Goal: Task Accomplishment & Management: Complete application form

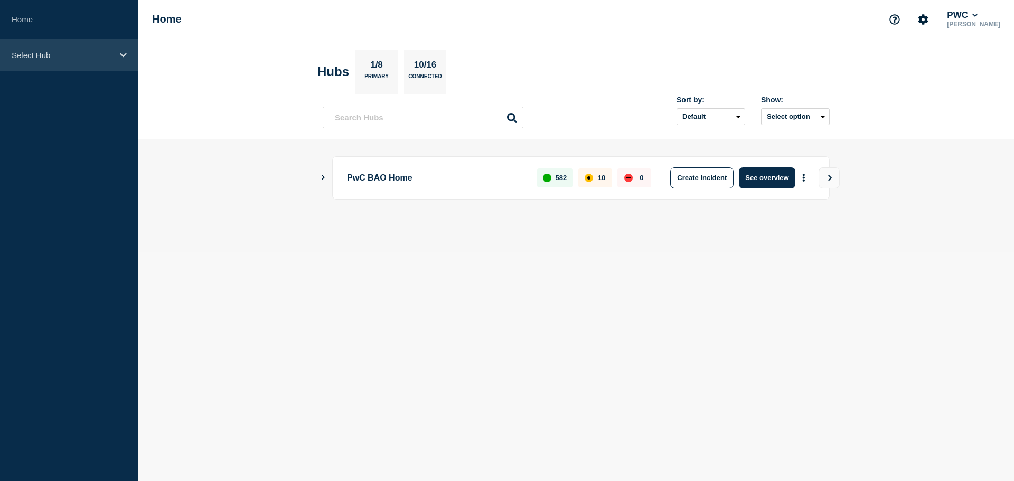
click at [60, 44] on div "Select Hub" at bounding box center [69, 55] width 138 height 32
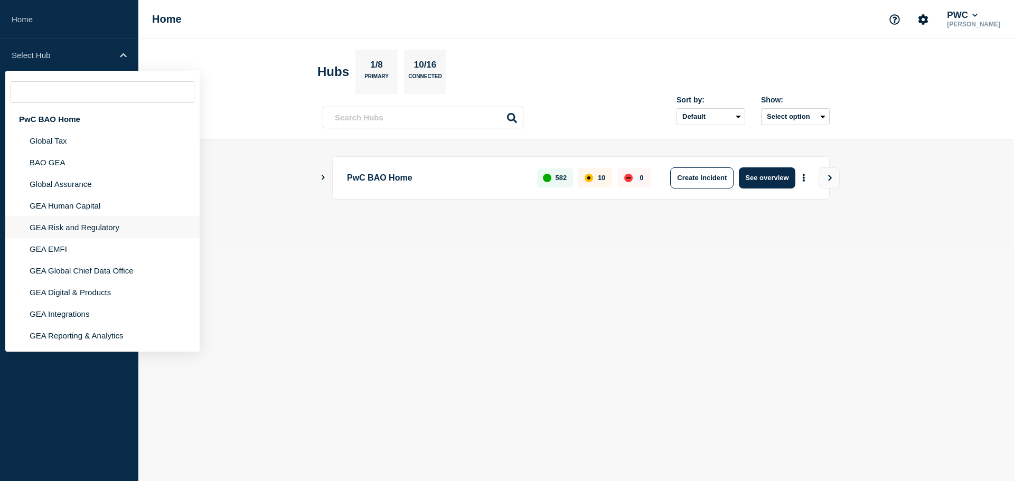
click at [88, 231] on li "GEA Risk and Regulatory" at bounding box center [102, 228] width 194 height 22
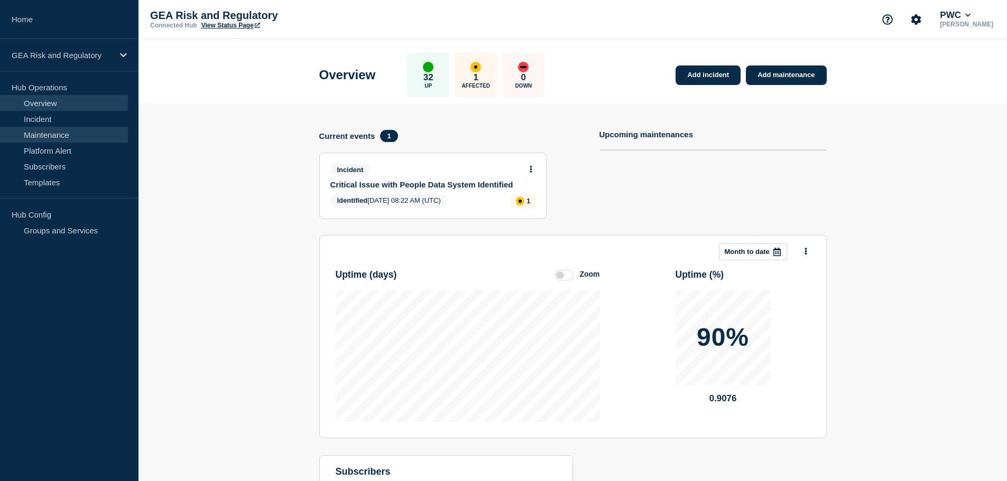
click at [56, 135] on link "Maintenance" at bounding box center [64, 135] width 128 height 16
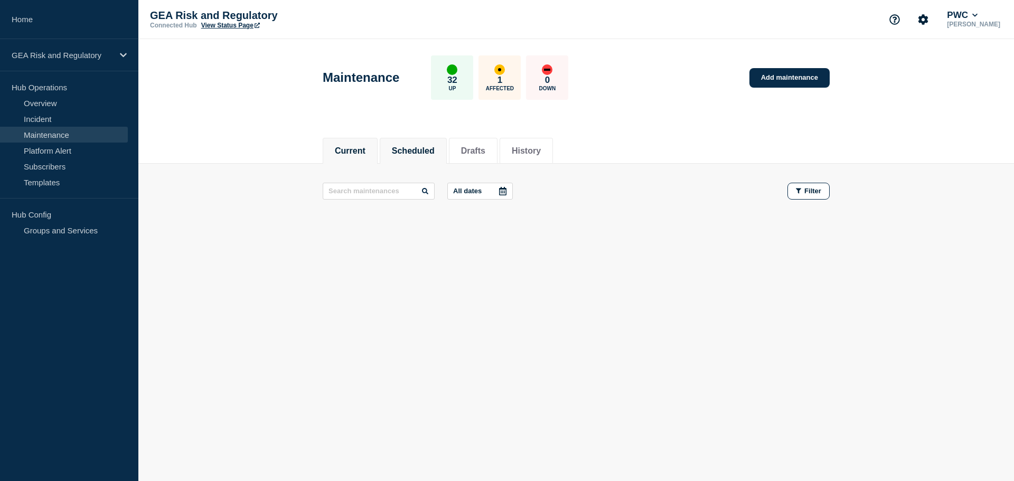
click at [435, 147] on button "Scheduled" at bounding box center [413, 151] width 43 height 10
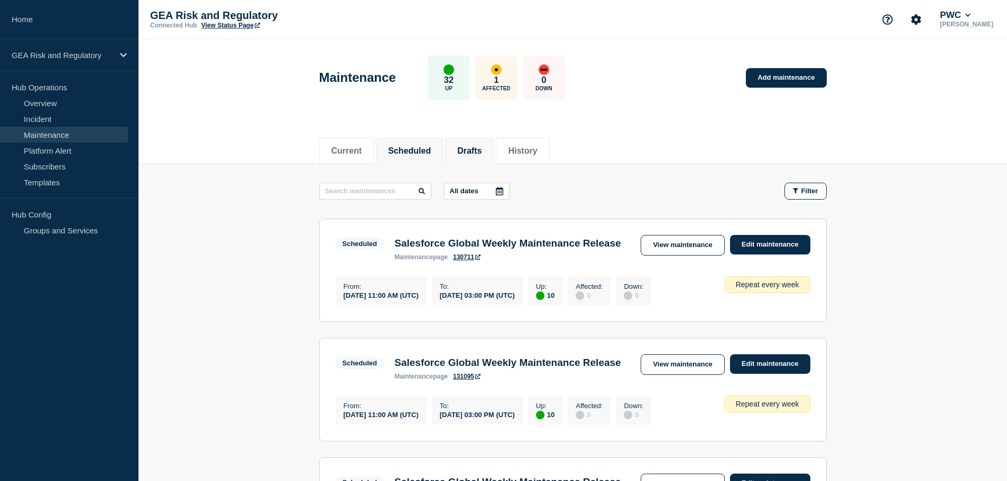
click at [481, 146] on button "Drafts" at bounding box center [469, 151] width 24 height 10
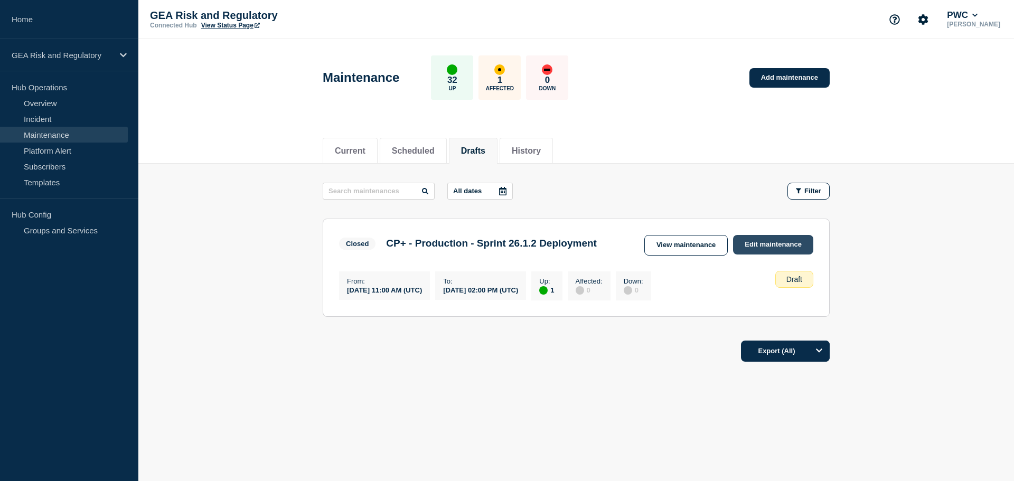
click at [768, 244] on link "Edit maintenance" at bounding box center [773, 245] width 80 height 20
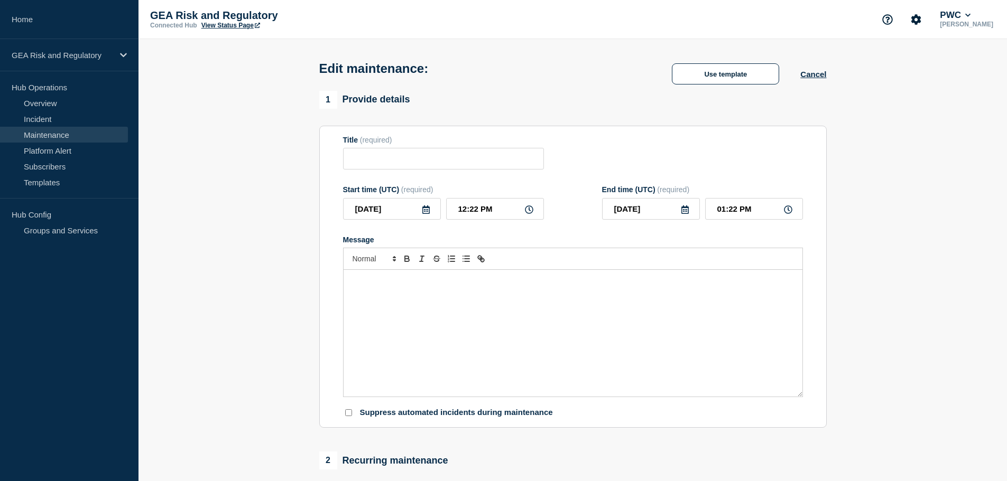
type input "CP+ - Production - Sprint 26.1.2 Deployment"
type input "2025-08-27"
type input "11:00 AM"
type input "2025-08-27"
type input "02:00 PM"
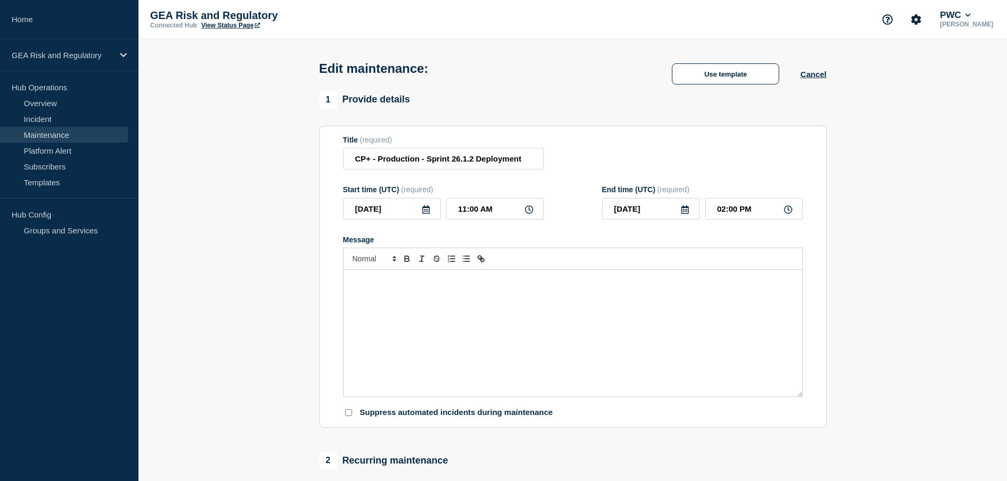
checkbox input "false"
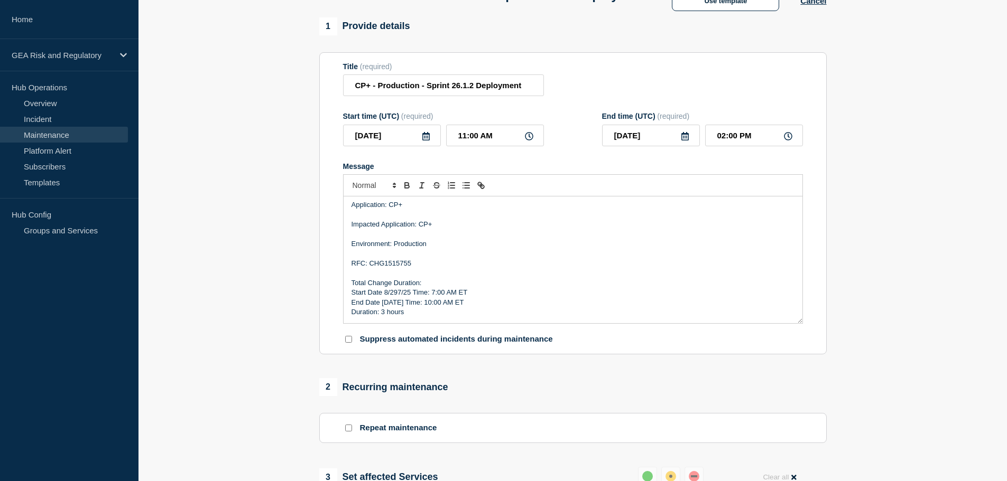
scroll to position [88, 0]
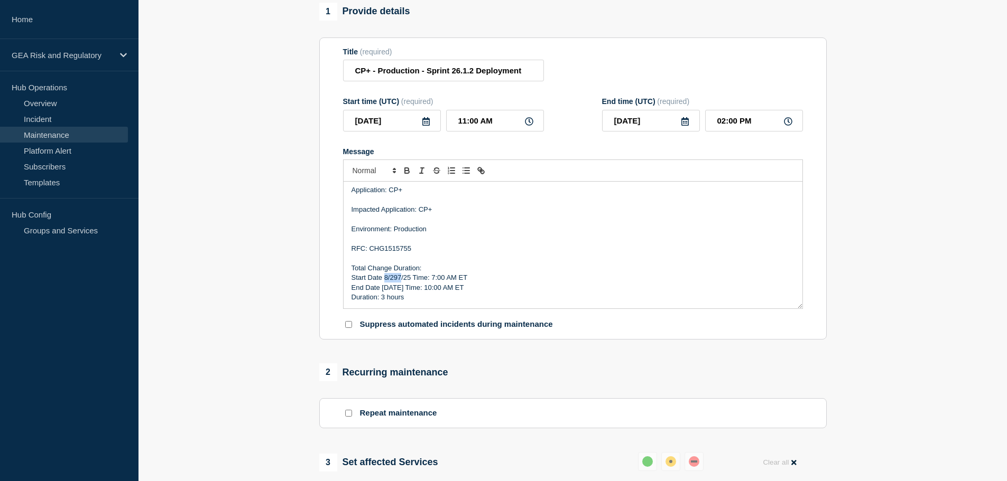
drag, startPoint x: 400, startPoint y: 298, endPoint x: 384, endPoint y: 294, distance: 16.3
click at [384, 283] on p "Start Date 8/297/25 Time: 7:00 AM ET" at bounding box center [572, 278] width 443 height 10
click at [424, 283] on p "Start Date 9/1/25 Time: 7:00 AM ET" at bounding box center [572, 278] width 443 height 10
click at [385, 302] on p "Duration: ​3 hours" at bounding box center [572, 298] width 443 height 10
click at [482, 283] on p "Start Date 9/1/25 Time: 3:00 AM ET" at bounding box center [572, 278] width 443 height 10
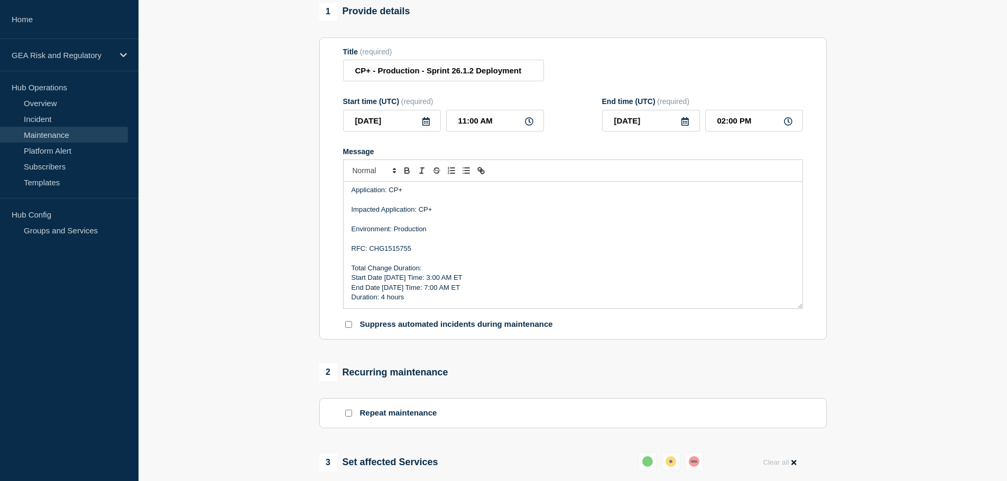
click at [427, 126] on icon at bounding box center [426, 121] width 8 height 8
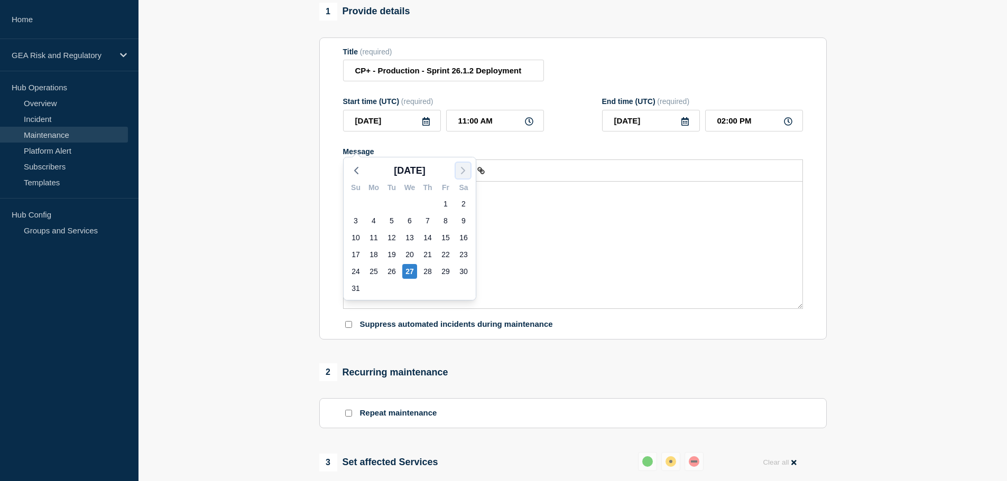
click at [463, 170] on polyline "button" at bounding box center [462, 170] width 3 height 6
click at [371, 203] on div "1" at bounding box center [373, 204] width 15 height 15
type input "2025-09-01"
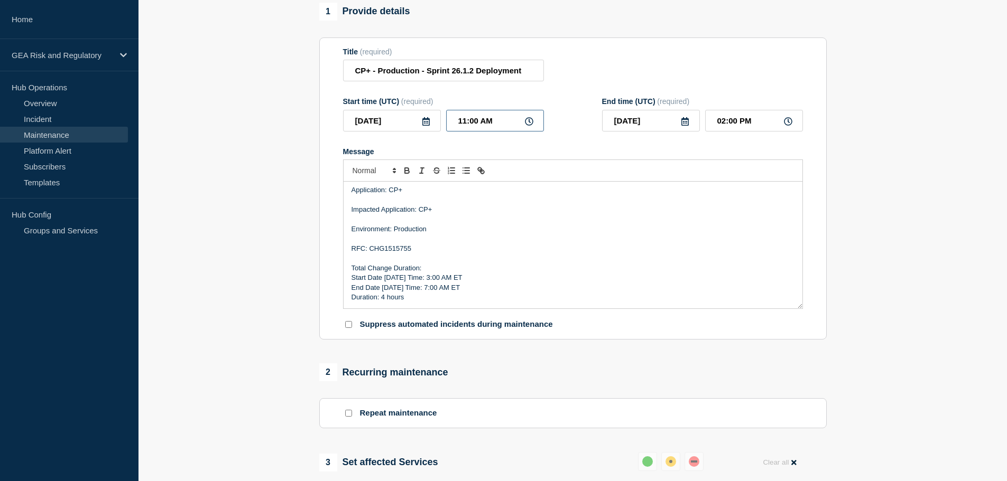
click at [457, 132] on input "11:00 AM" at bounding box center [495, 121] width 98 height 22
type input "01:00 AM"
type input "04:00 AM"
type input "07:00 AM"
drag, startPoint x: 710, startPoint y: 142, endPoint x: 726, endPoint y: 144, distance: 16.0
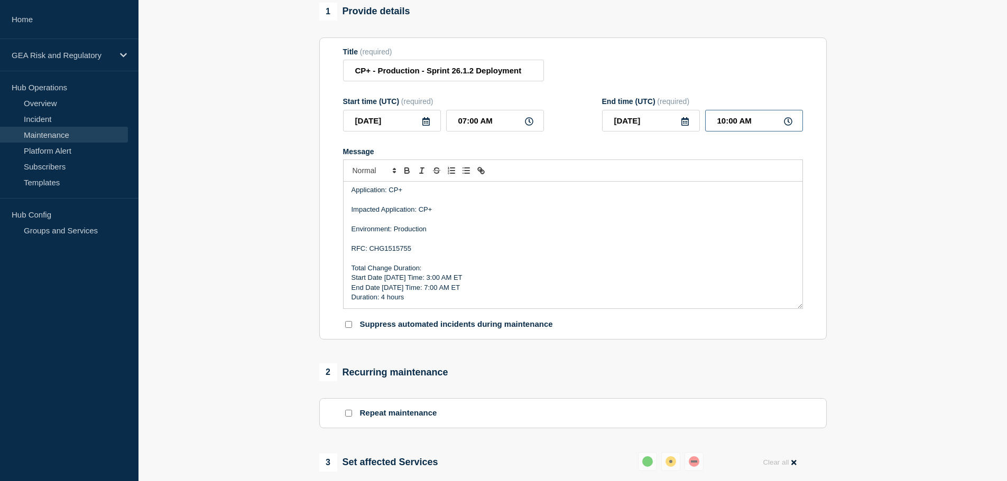
click at [726, 132] on input "10:00 AM" at bounding box center [754, 121] width 98 height 22
type input "11:00 AM"
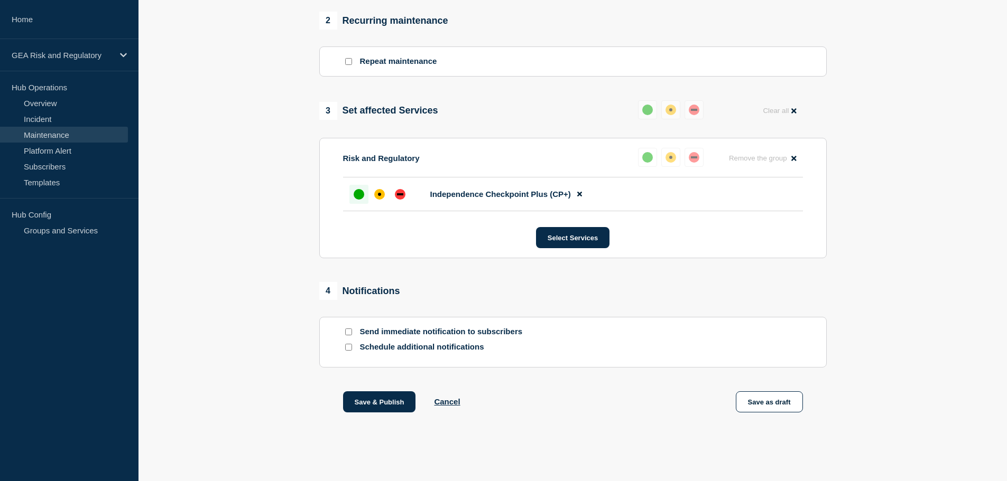
scroll to position [460, 0]
click at [347, 347] on input "Schedule additional notifications" at bounding box center [348, 347] width 7 height 7
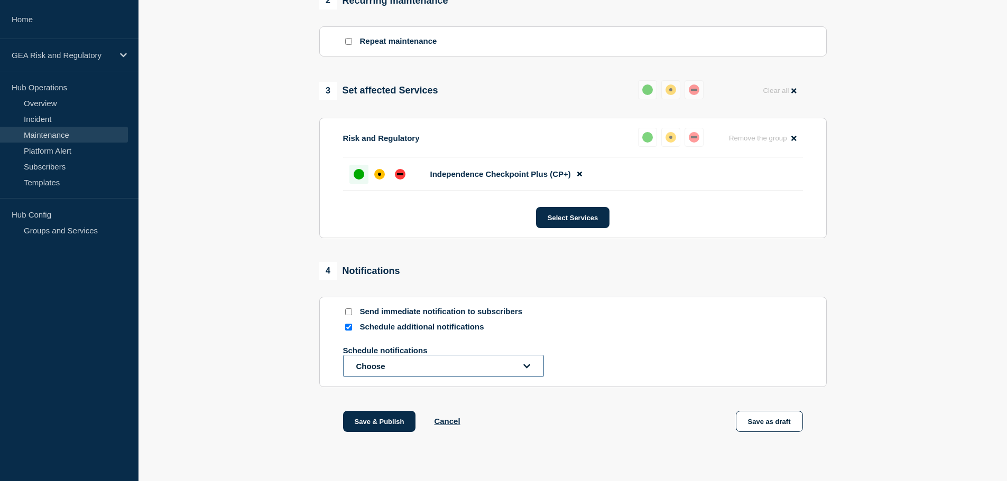
click at [434, 377] on button "Choose" at bounding box center [443, 366] width 201 height 22
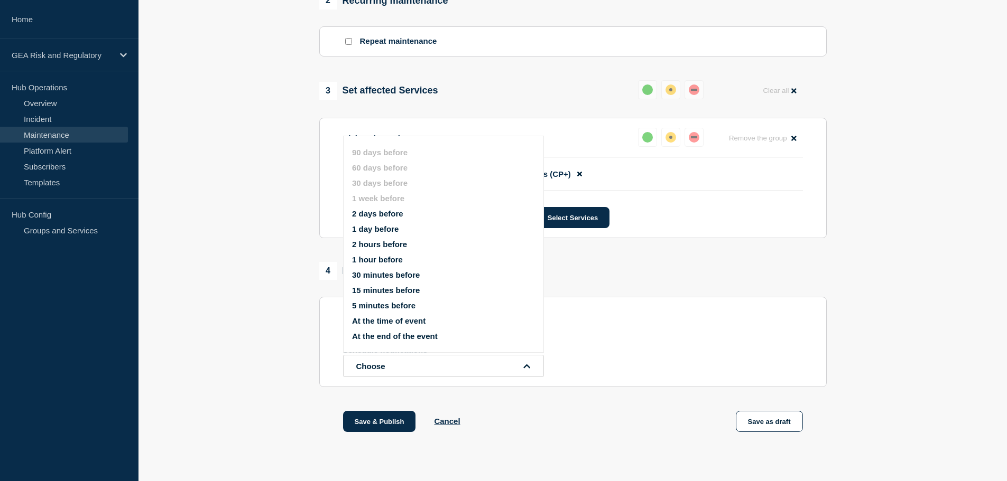
click at [397, 211] on button "2 days before" at bounding box center [377, 213] width 51 height 9
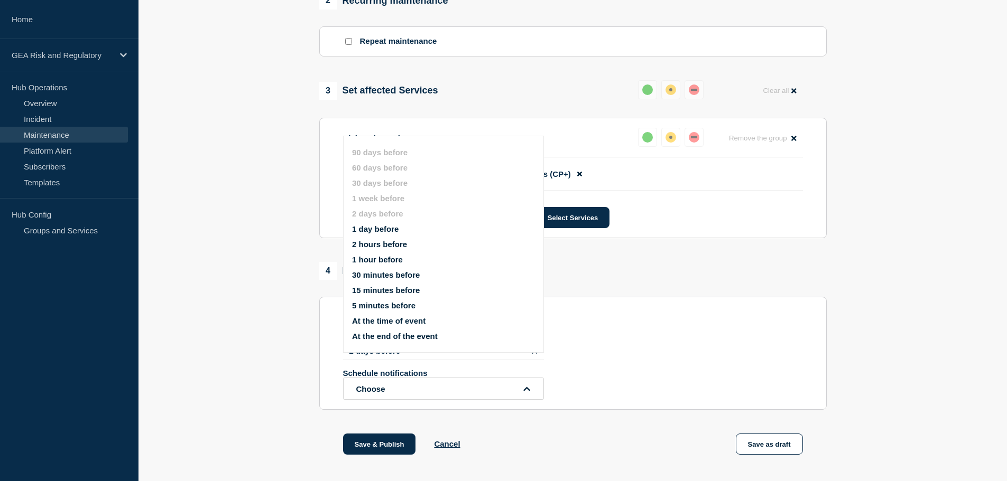
click at [367, 360] on li "2 days before" at bounding box center [443, 351] width 201 height 18
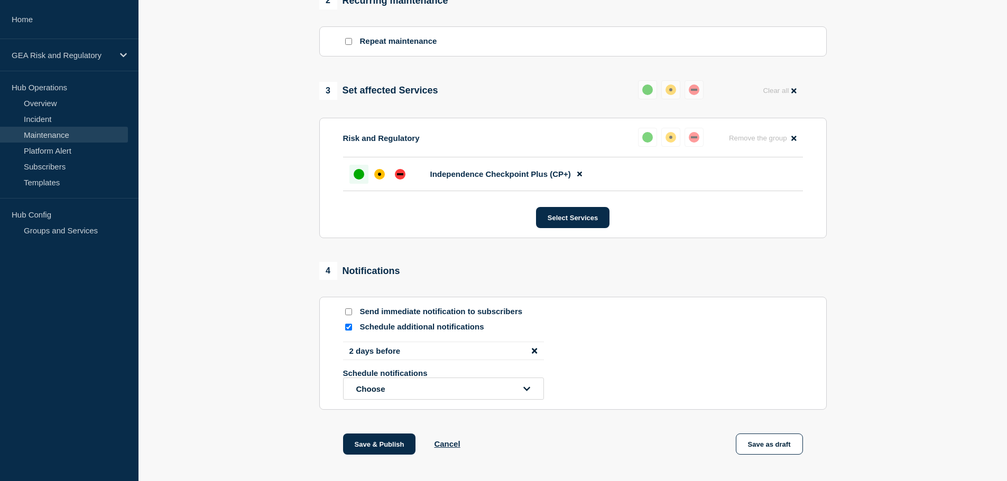
click at [351, 331] on input "Schedule additional notifications" at bounding box center [348, 327] width 7 height 7
checkbox input "false"
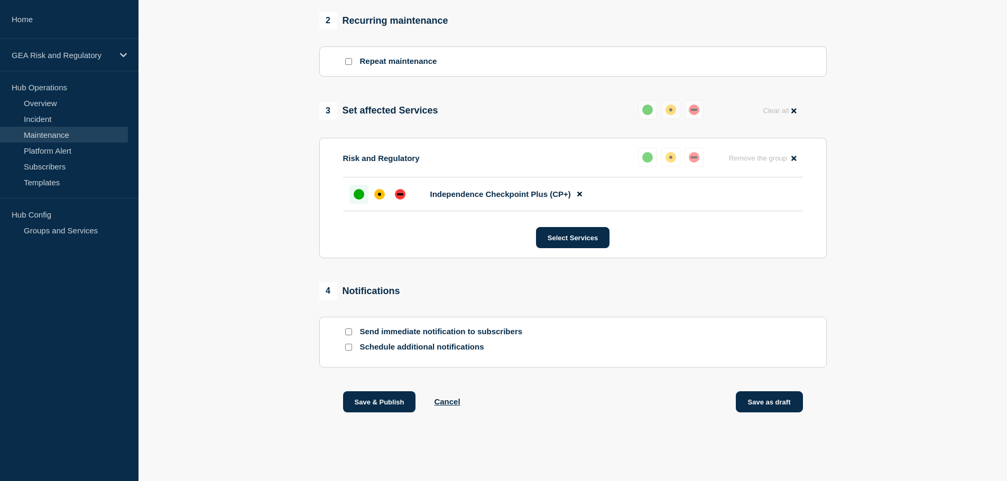
click at [770, 407] on button "Save as draft" at bounding box center [768, 402] width 67 height 21
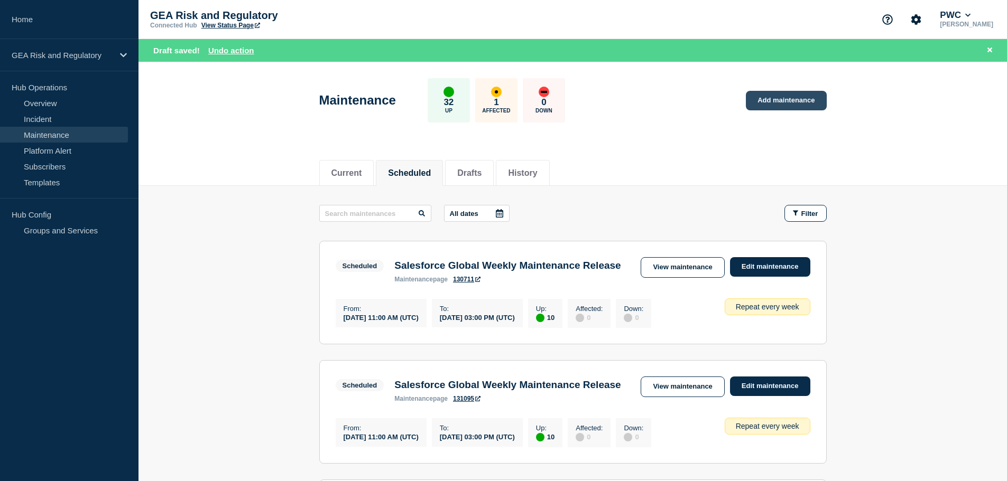
click at [787, 107] on link "Add maintenance" at bounding box center [786, 101] width 80 height 20
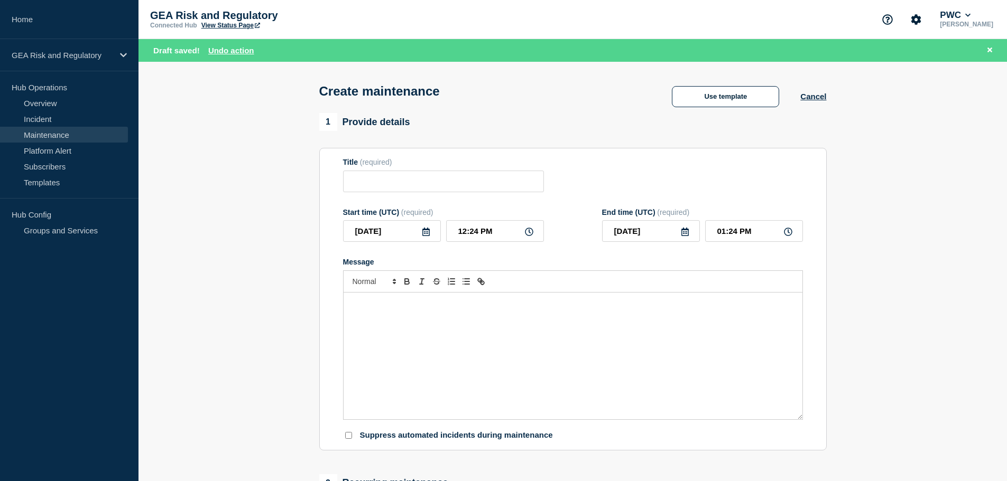
click at [505, 343] on div "Message" at bounding box center [572, 356] width 459 height 127
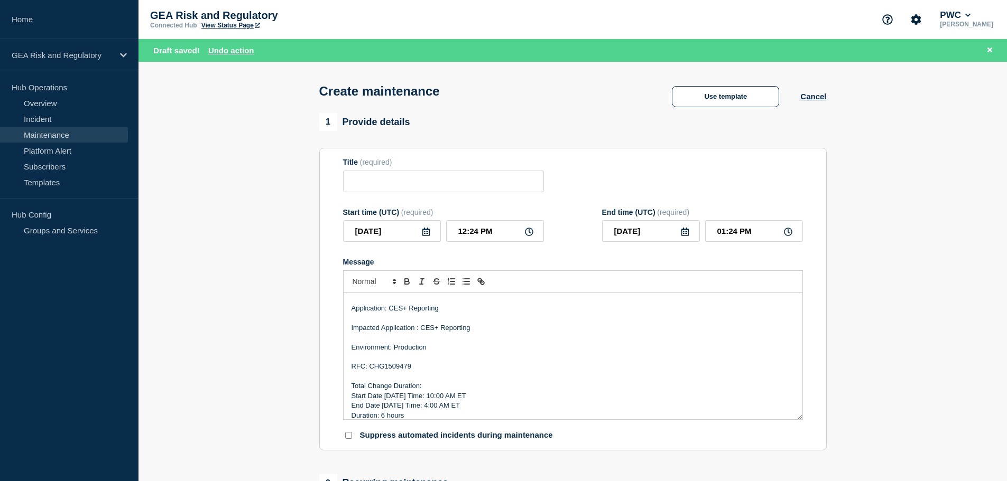
click at [394, 369] on p "RFC: CHG1509479" at bounding box center [572, 367] width 443 height 10
click at [394, 400] on p "Start Date 8/22/25 Time: 10:00 AM ET" at bounding box center [572, 397] width 443 height 10
click at [429, 407] on p "End Date 8/30/25 Time: 4:00 AM ET" at bounding box center [572, 406] width 443 height 10
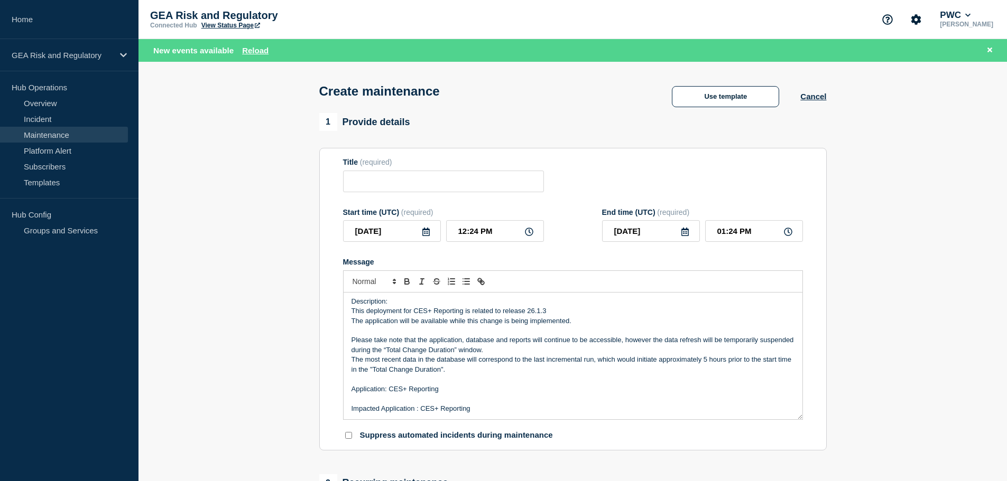
scroll to position [0, 0]
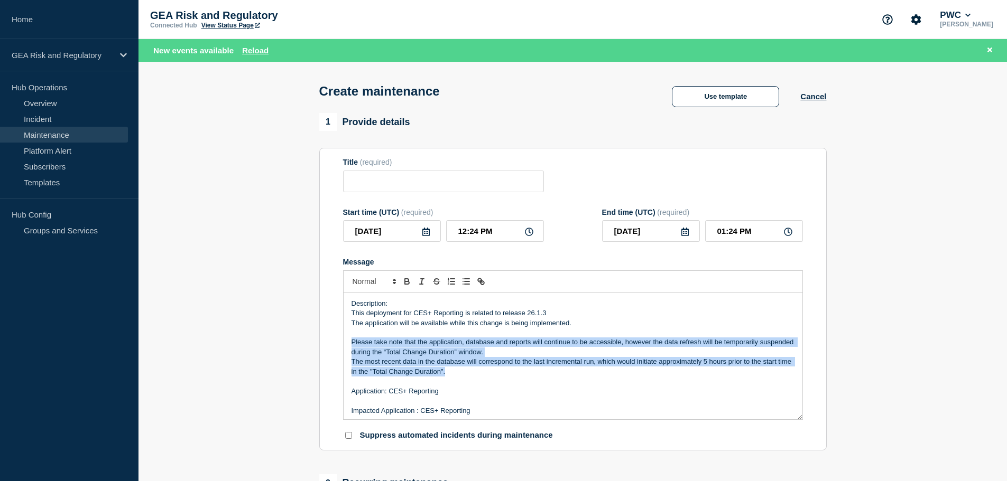
drag, startPoint x: 462, startPoint y: 376, endPoint x: 340, endPoint y: 344, distance: 125.6
click at [340, 344] on section "Title (required) Start time (UTC) (required) 2025-08-28 12:24 PM End time (UTC)…" at bounding box center [572, 299] width 507 height 303
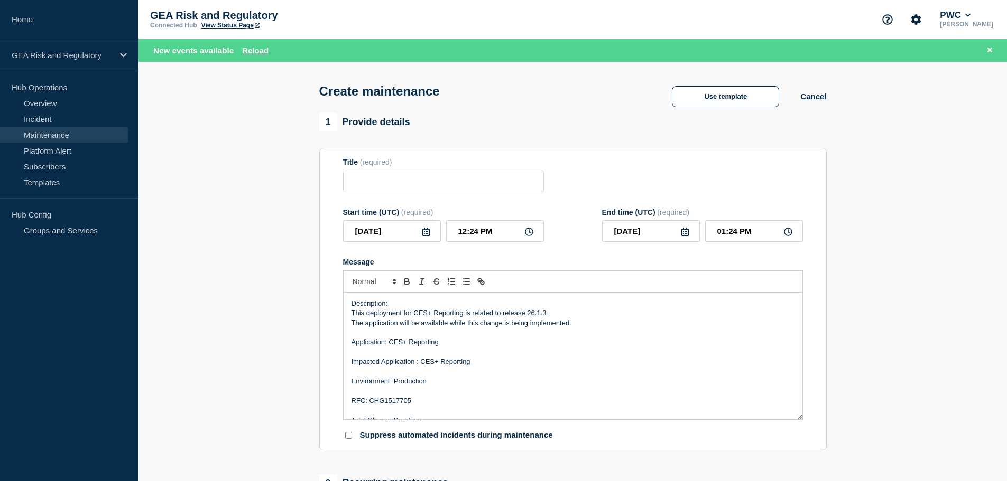
click at [544, 313] on p "This deployment for CES+ Reporting is related to release 26.1.3" at bounding box center [572, 314] width 443 height 10
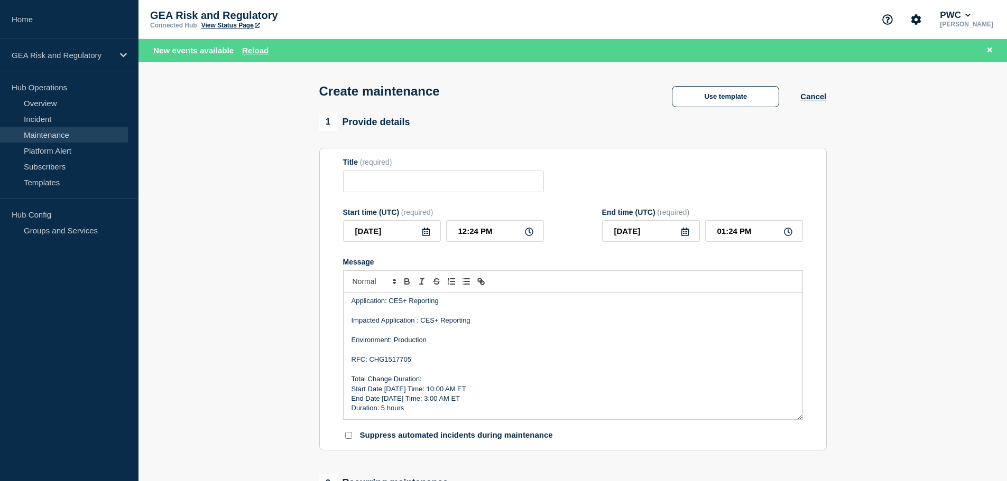
scroll to position [42, 0]
click at [450, 230] on input "12:24 PM" at bounding box center [495, 231] width 98 height 22
type input "02:24 PM"
type input "03:24 PM"
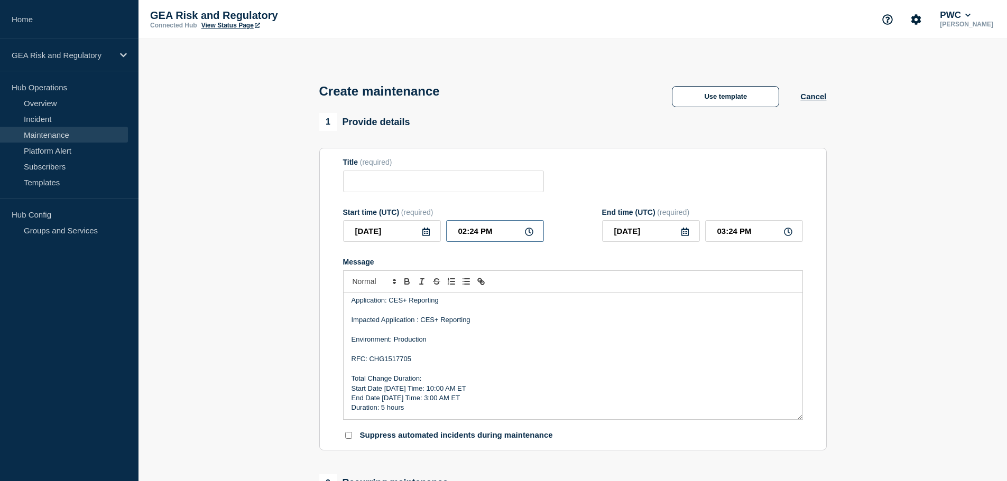
type input "02:04 PM"
type input "03:04 PM"
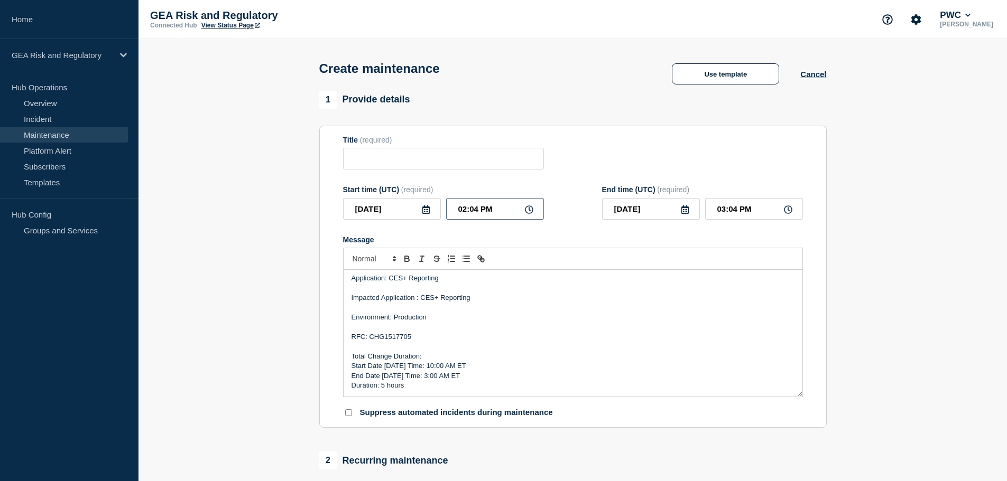
type input "02:00 PM"
type input "03:00 PM"
click at [424, 213] on icon at bounding box center [425, 210] width 7 height 8
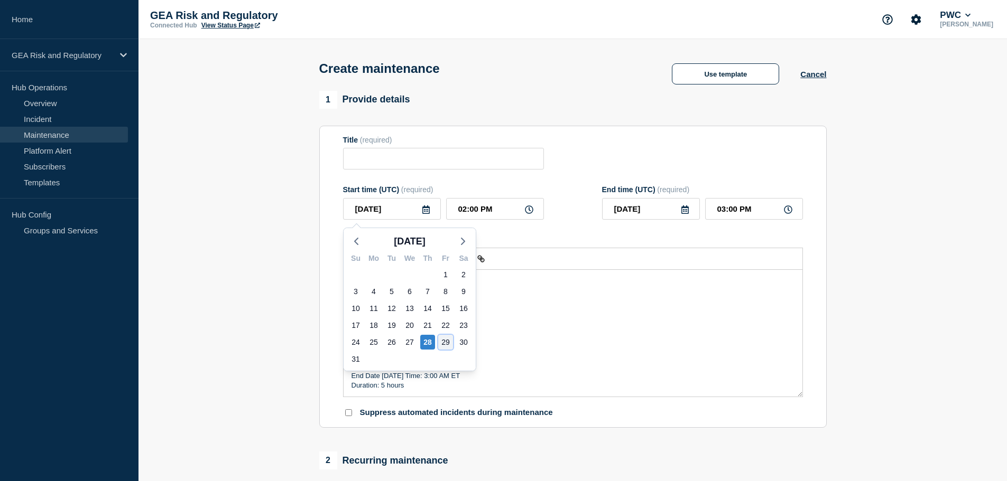
click at [444, 338] on div "29" at bounding box center [445, 342] width 15 height 15
type input "2025-08-29"
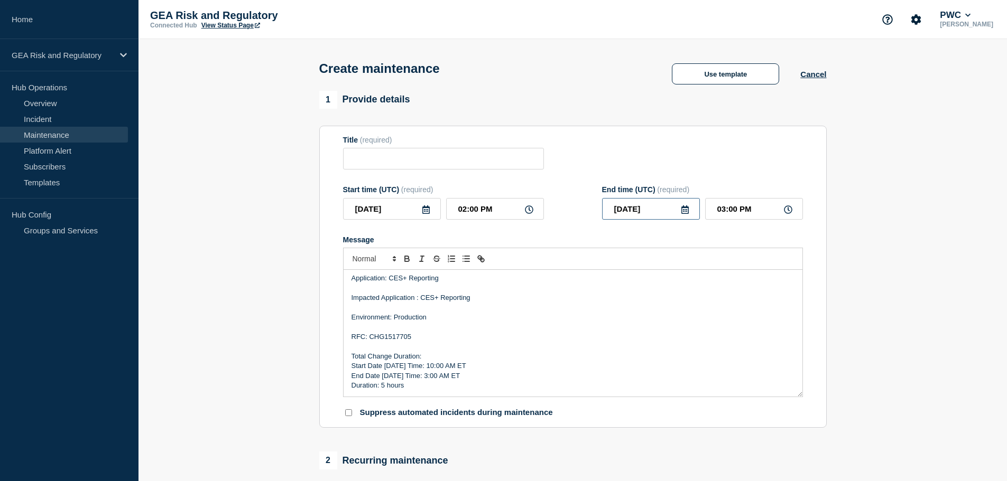
drag, startPoint x: 654, startPoint y: 211, endPoint x: 646, endPoint y: 210, distance: 8.5
click at [646, 210] on input "2025-08-29" at bounding box center [651, 209] width 98 height 22
type input "2025-08-30"
click at [724, 209] on input "03:00 PM" at bounding box center [754, 209] width 98 height 22
drag, startPoint x: 724, startPoint y: 209, endPoint x: 688, endPoint y: 209, distance: 35.9
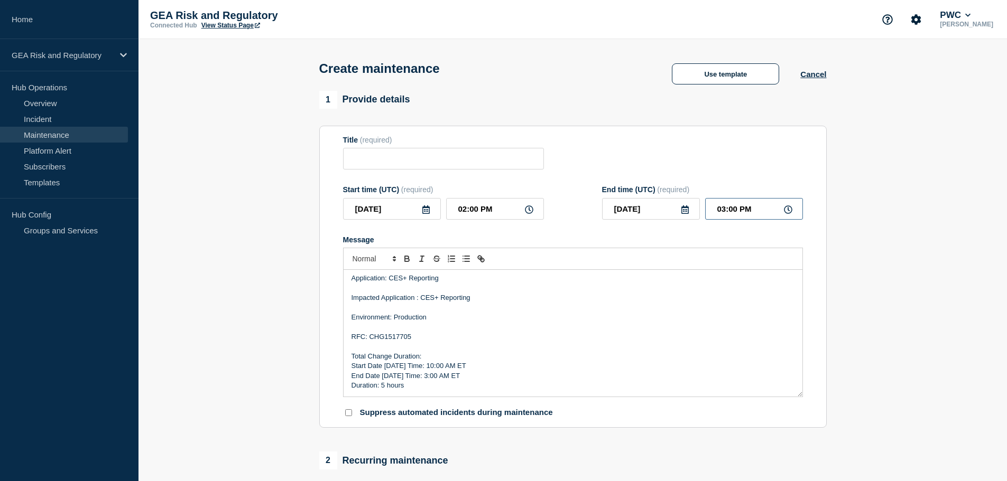
click at [688, 209] on div "2025-08-30 03:00 PM" at bounding box center [702, 209] width 201 height 22
type input "07:00 AM"
click at [525, 369] on p "Start Date 8/29/25 Time: 10:00 AM ET" at bounding box center [572, 366] width 443 height 10
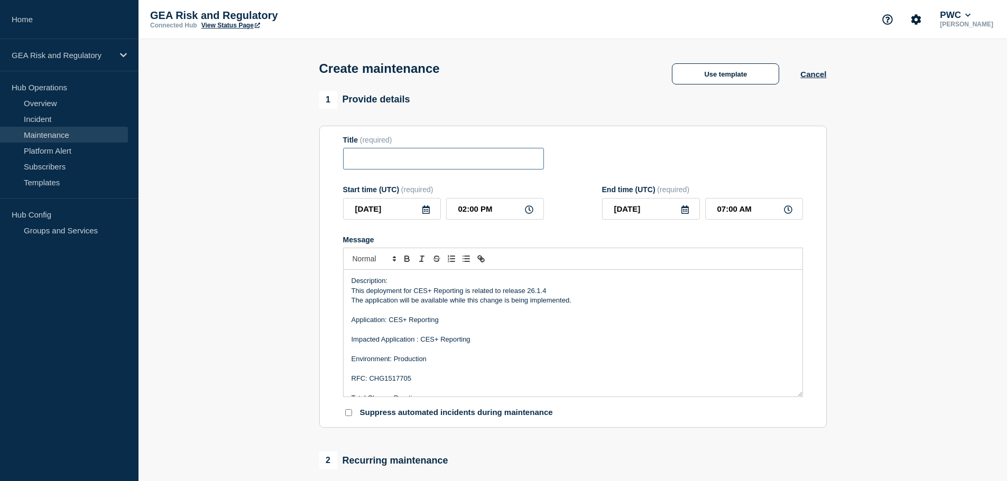
click at [379, 159] on input "Title" at bounding box center [443, 159] width 201 height 22
paste input "CES+ Reporting - Production - Release 26.1.3 Deployment"
click at [481, 163] on input "CES+ Reporting - Production - Release 26.1.3 Deployment" at bounding box center [443, 159] width 201 height 22
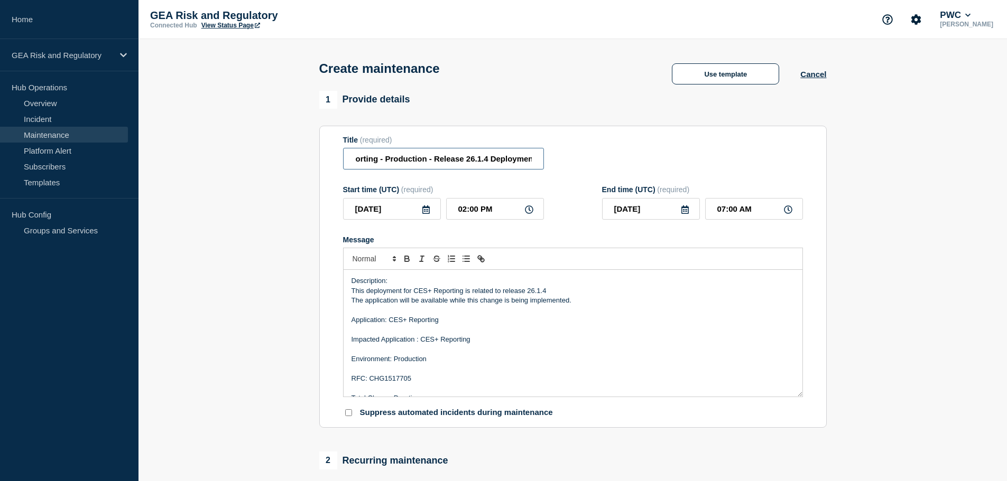
type input "CES+ Reporting - Production - Release 26.1.4 Deployment"
drag, startPoint x: 395, startPoint y: 211, endPoint x: 388, endPoint y: 211, distance: 6.9
click at [388, 211] on input "2025-08-29" at bounding box center [392, 209] width 98 height 22
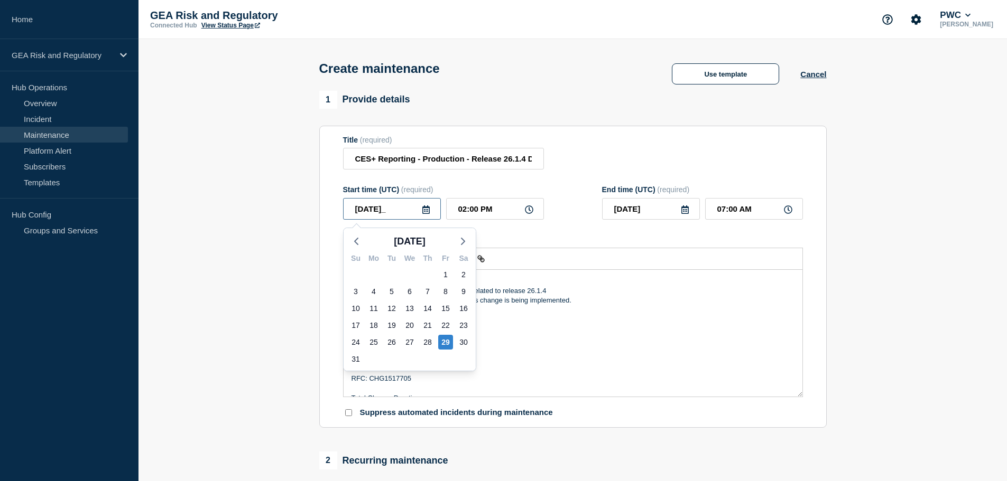
type input "2025-08-30"
type input "2025-08-31"
drag, startPoint x: 498, startPoint y: 210, endPoint x: 481, endPoint y: 210, distance: 16.9
click at [481, 210] on input "02:00 PM" at bounding box center [495, 209] width 98 height 22
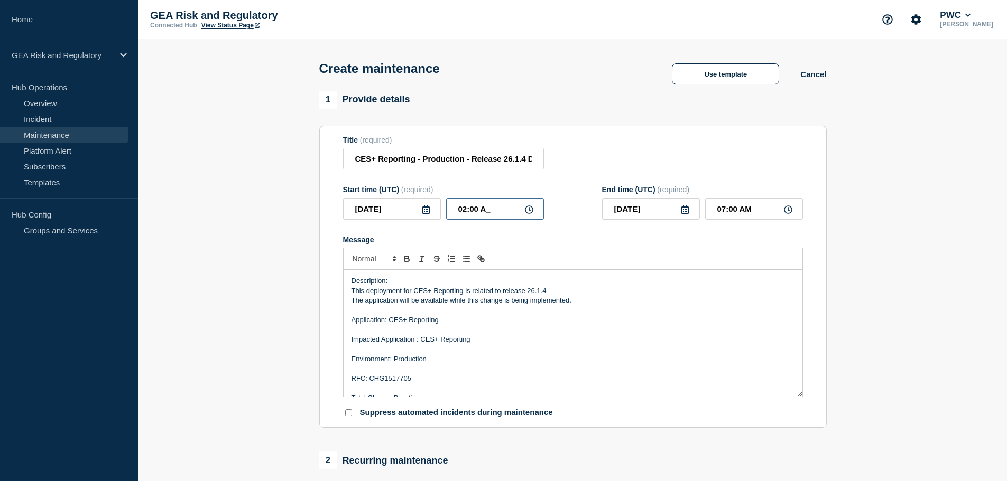
type input "02:00 AM"
type input "2025-08-30"
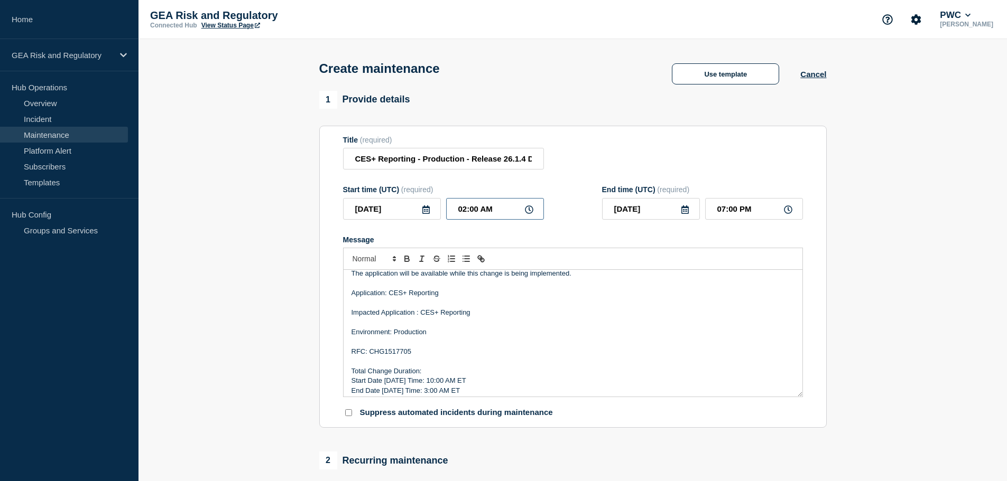
scroll to position [42, 0]
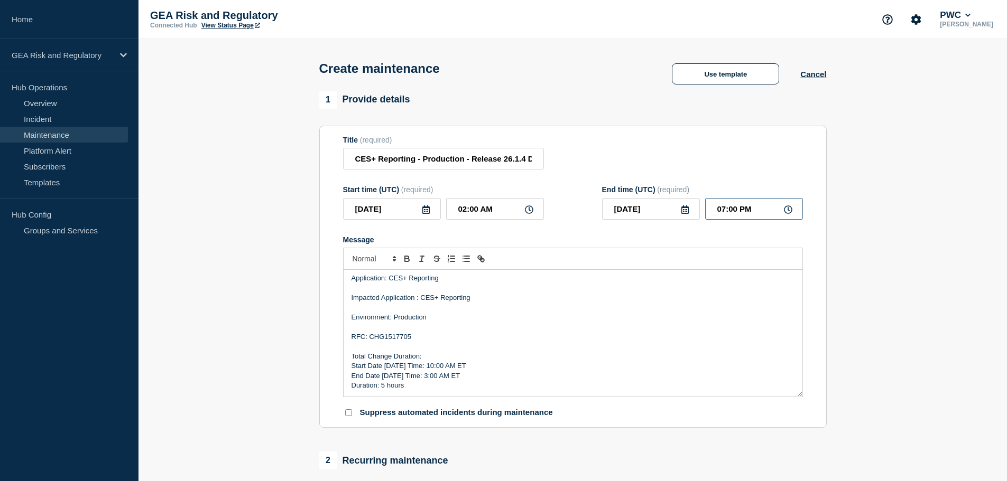
click at [746, 211] on input "07:00 PM" at bounding box center [754, 209] width 98 height 22
drag, startPoint x: 751, startPoint y: 210, endPoint x: 740, endPoint y: 210, distance: 10.6
click at [740, 210] on input "07:00 PM" at bounding box center [754, 209] width 98 height 22
type input "07:00 AM"
click at [881, 279] on section "1 Provide details Title (required) CES+ Reporting - Production - Release 26.1.4…" at bounding box center [572, 457] width 868 height 733
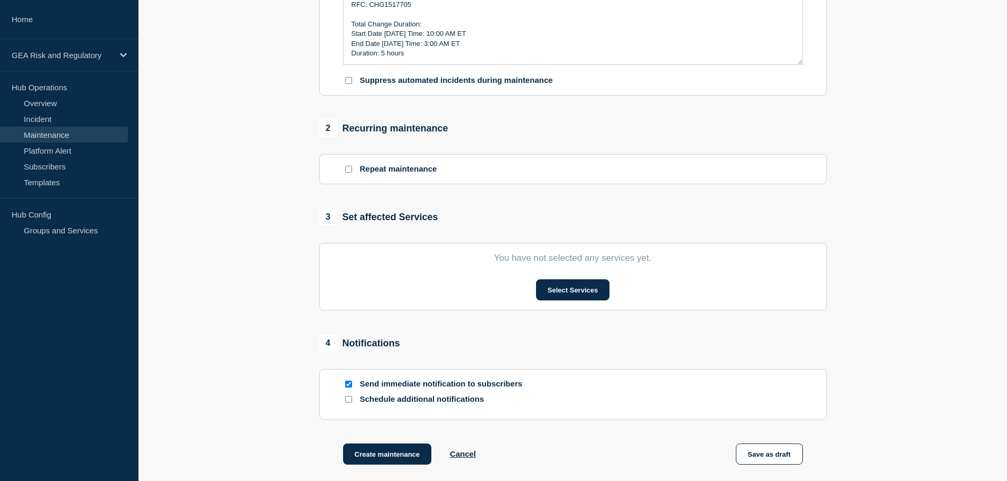
scroll to position [352, 0]
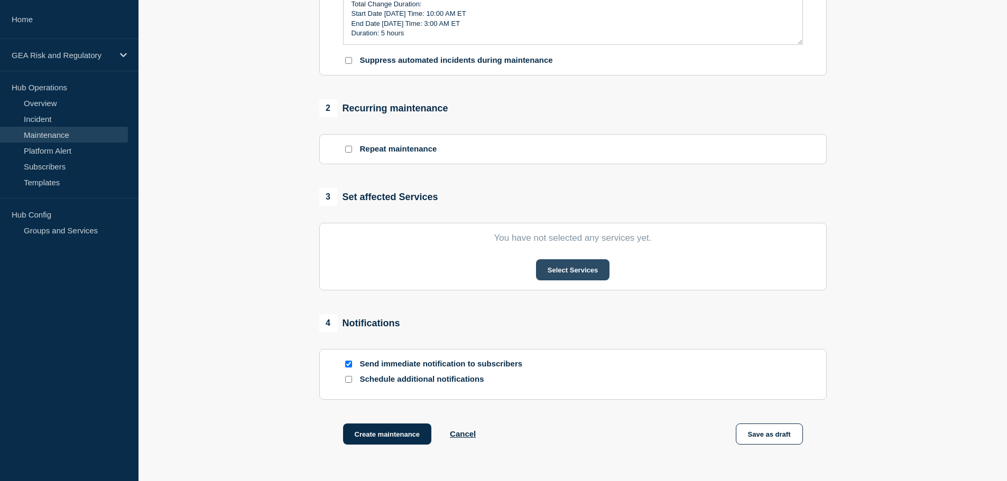
click at [566, 274] on button "Select Services" at bounding box center [572, 269] width 73 height 21
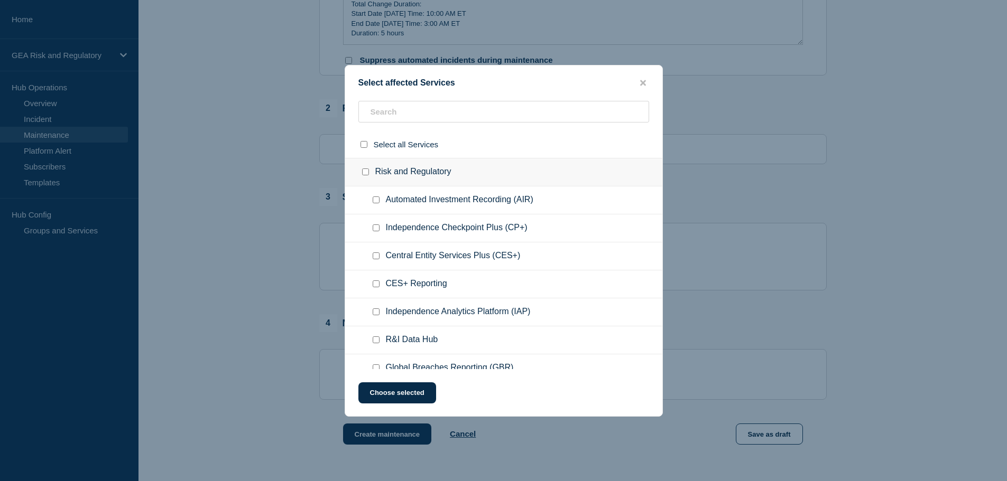
click at [376, 287] on input "CES+ Reporting checkbox" at bounding box center [375, 284] width 7 height 7
checkbox input "true"
click at [402, 397] on button "Choose selected" at bounding box center [397, 393] width 78 height 21
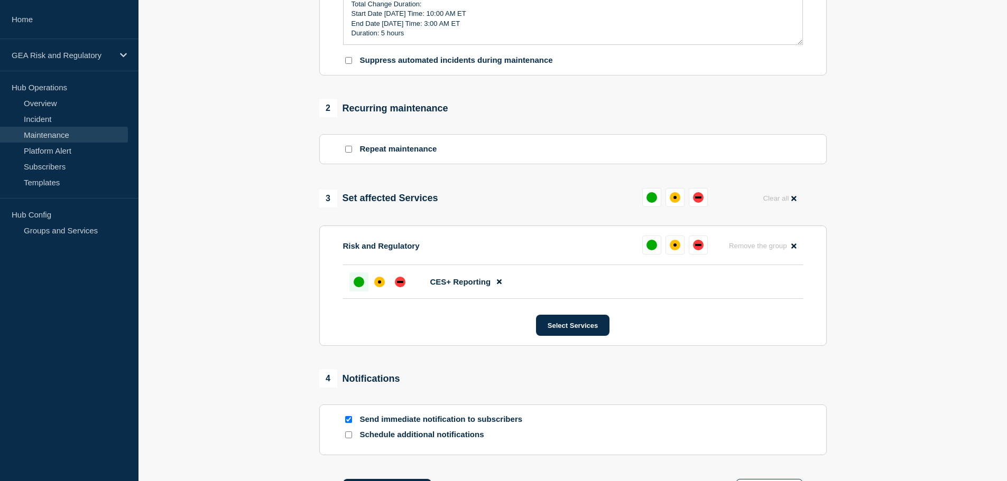
click at [356, 287] on div "up" at bounding box center [358, 282] width 11 height 11
click at [350, 423] on input "Send immediate notification to subscribers" at bounding box center [348, 419] width 7 height 7
checkbox input "false"
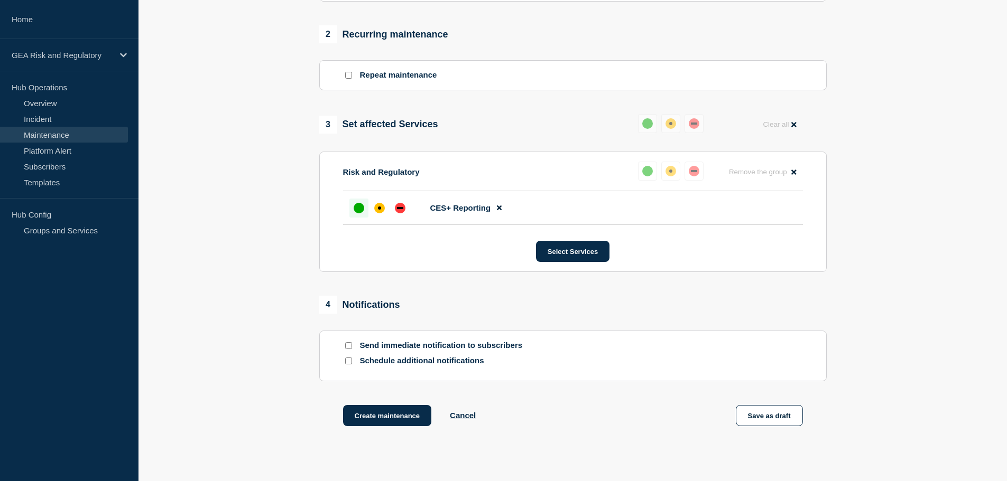
scroll to position [496, 0]
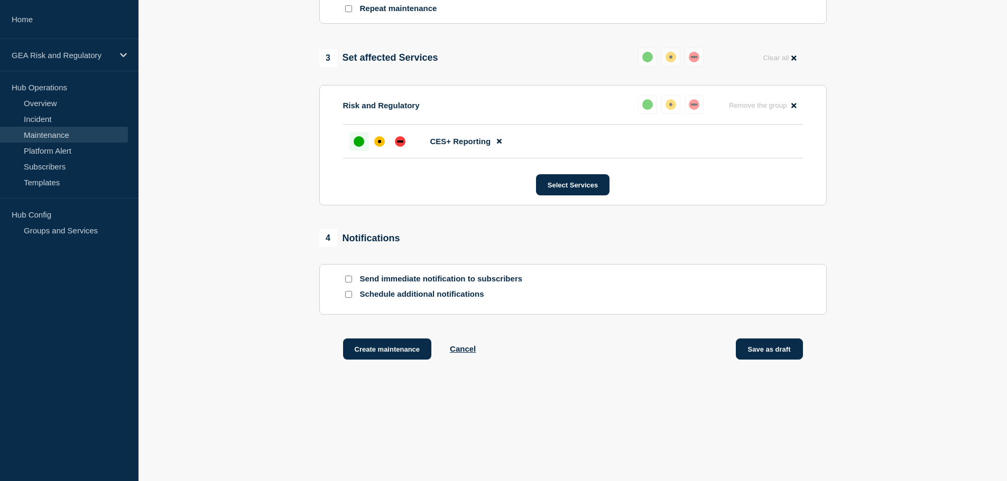
click at [780, 353] on button "Save as draft" at bounding box center [768, 349] width 67 height 21
